Goal: Information Seeking & Learning: Learn about a topic

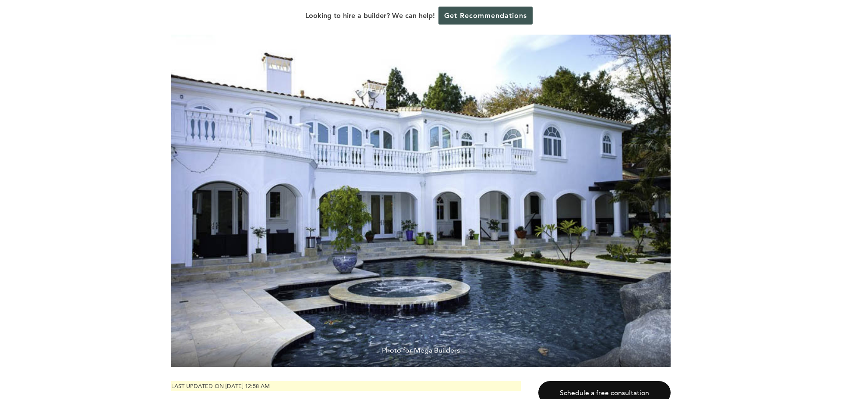
scroll to position [44, 0]
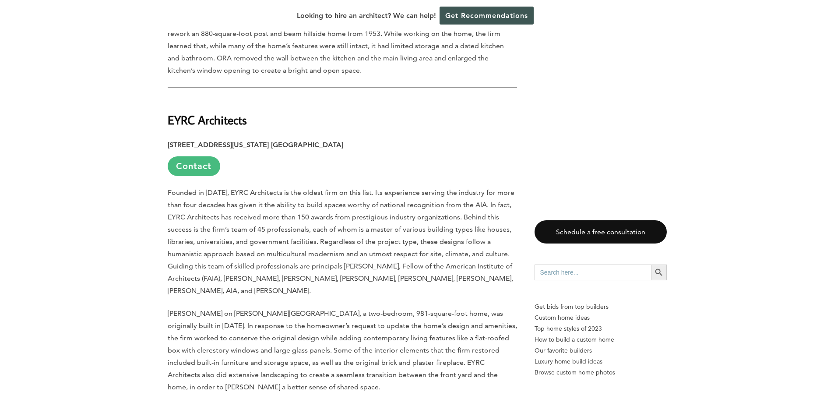
scroll to position [832, 0]
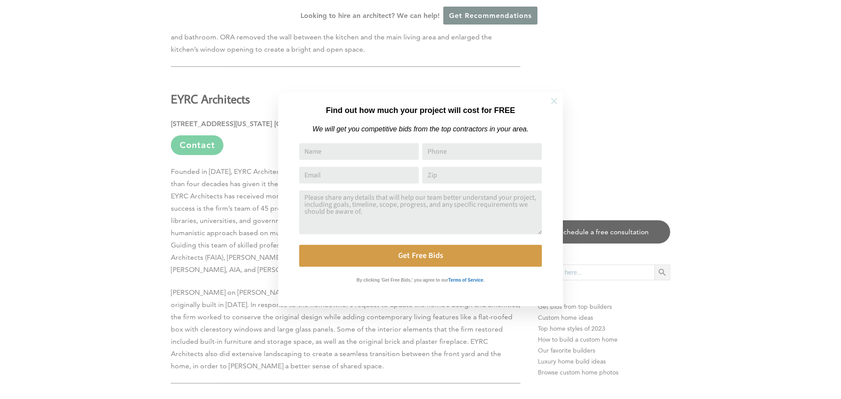
click at [552, 105] on icon at bounding box center [554, 101] width 10 height 10
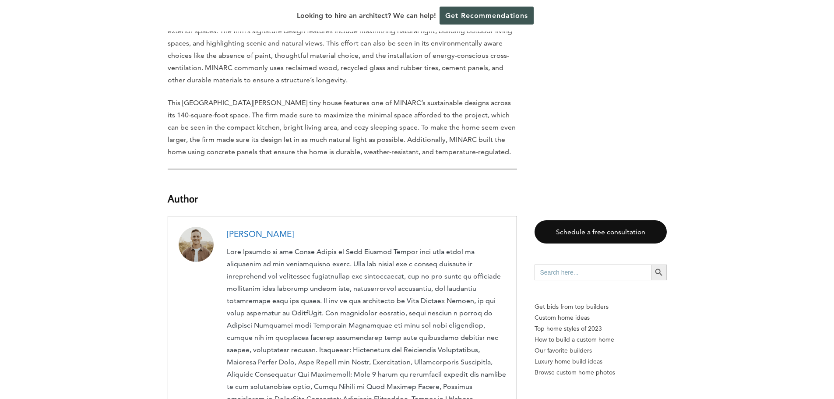
scroll to position [1839, 0]
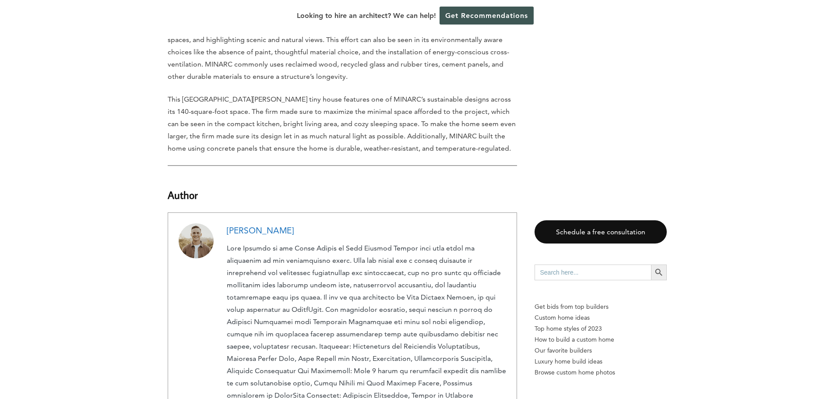
click at [241, 226] on link "Alex Mericle" at bounding box center [260, 231] width 67 height 10
